Goal: Navigation & Orientation: Find specific page/section

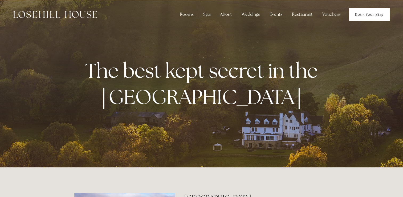
click at [364, 13] on link "Book Your Stay" at bounding box center [369, 14] width 41 height 13
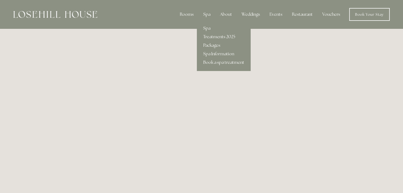
click at [218, 36] on link "Treatments 2025" at bounding box center [224, 37] width 54 height 9
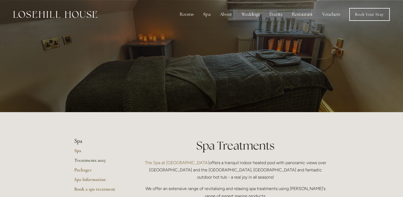
click at [276, 65] on p at bounding box center [202, 55] width 238 height 21
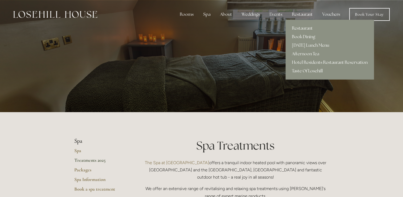
click at [300, 11] on div "Restaurant" at bounding box center [302, 14] width 29 height 11
